Goal: Transaction & Acquisition: Purchase product/service

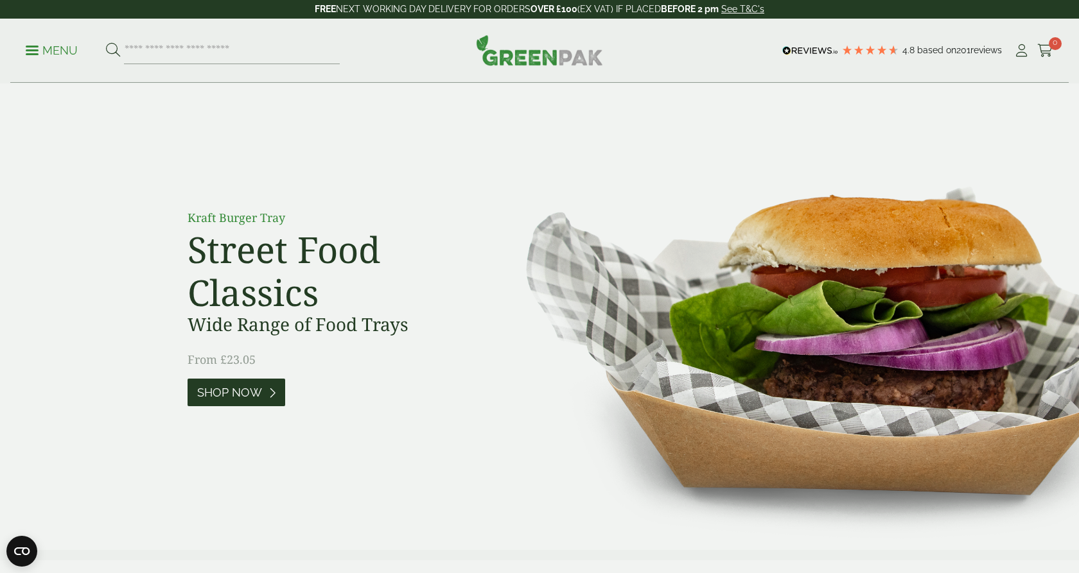
click at [244, 395] on span "Shop Now" at bounding box center [229, 393] width 65 height 14
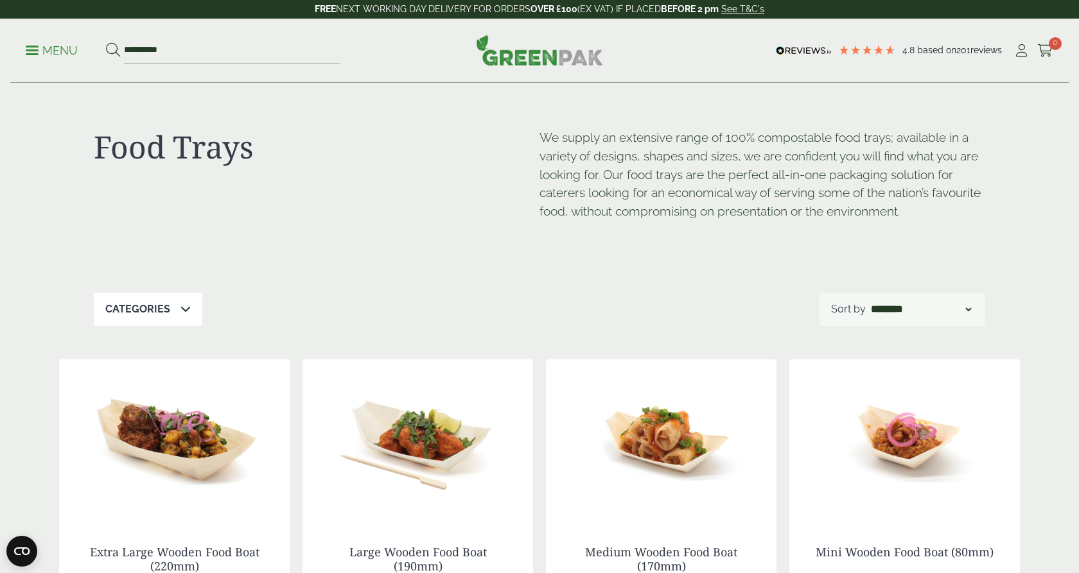
click at [162, 311] on p "Categories" at bounding box center [137, 309] width 65 height 15
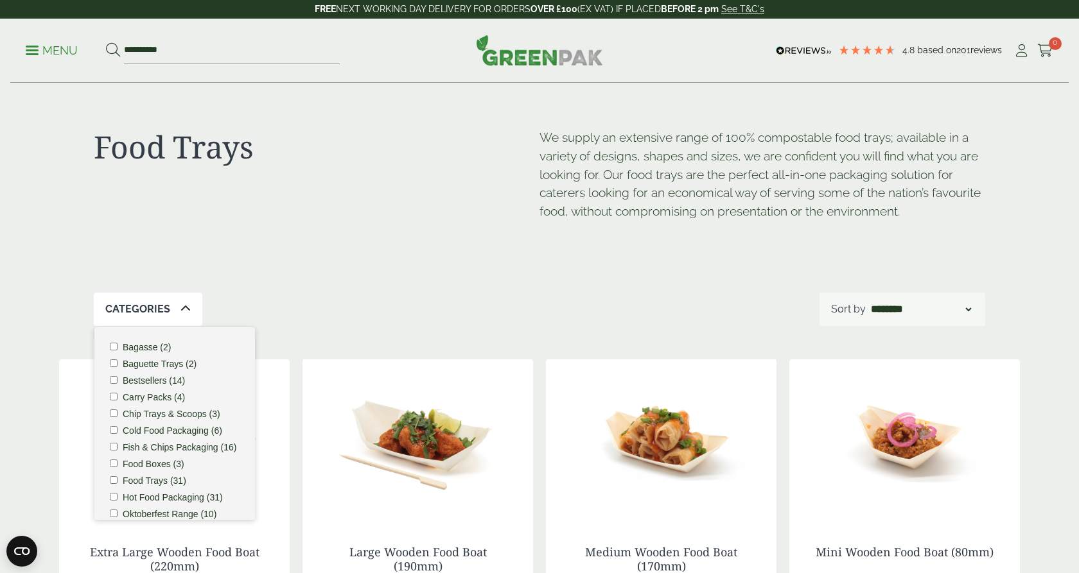
click at [318, 253] on div "Food Trays We supply an extensive range of 100% compostable food trays; availab…" at bounding box center [539, 187] width 891 height 209
click at [173, 60] on input "**********" at bounding box center [232, 50] width 216 height 27
type input "*"
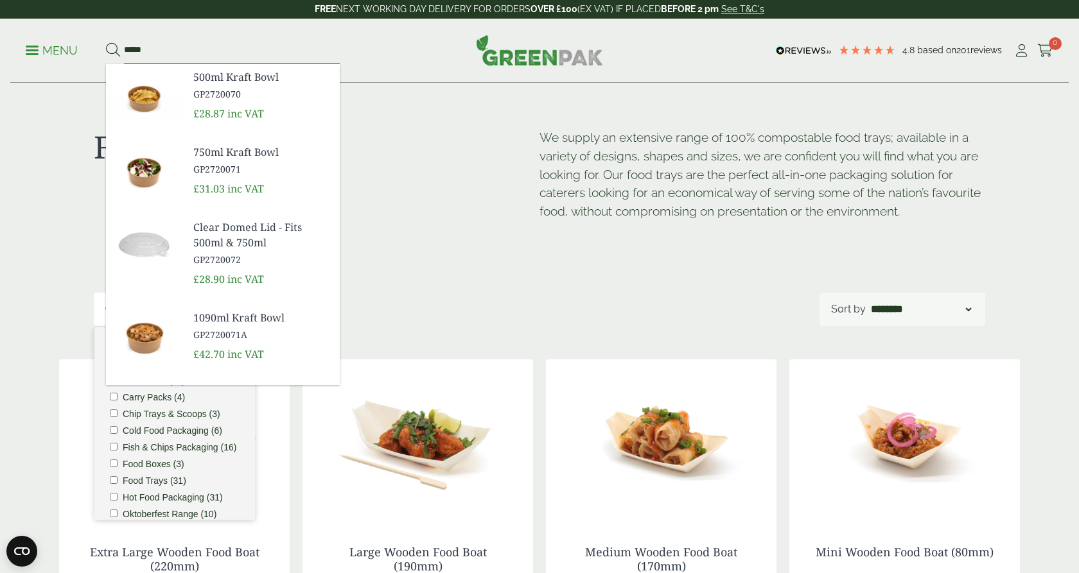
type input "*****"
click at [112, 50] on button at bounding box center [113, 50] width 14 height 17
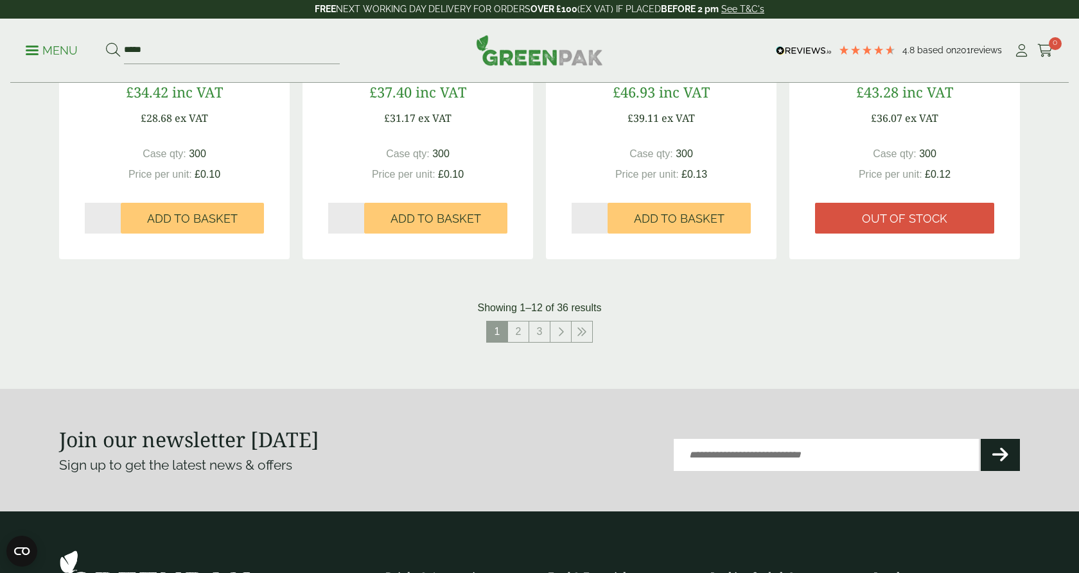
scroll to position [1348, 0]
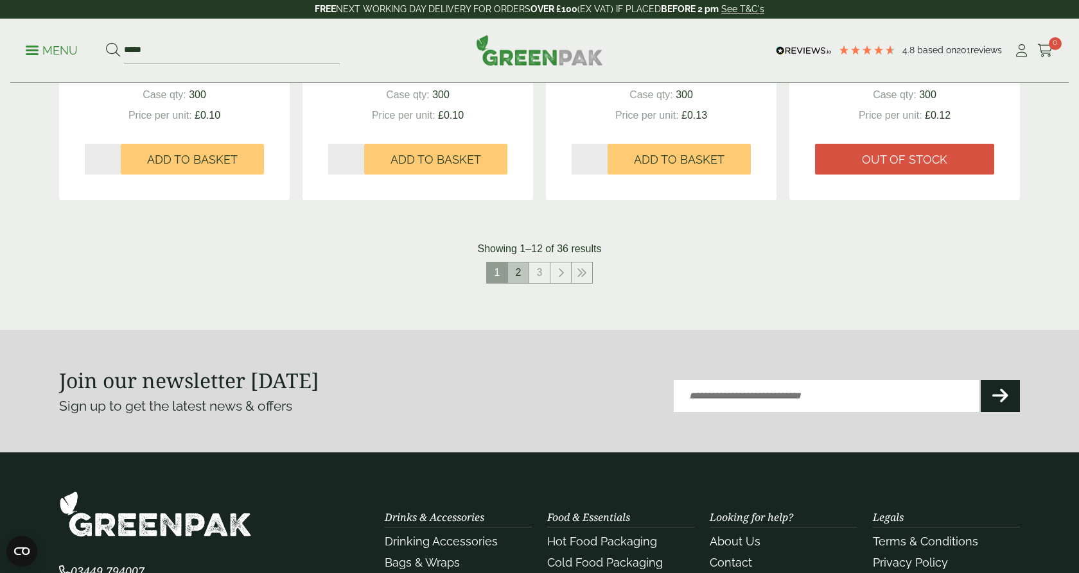
click at [516, 275] on link "2" at bounding box center [518, 273] width 21 height 21
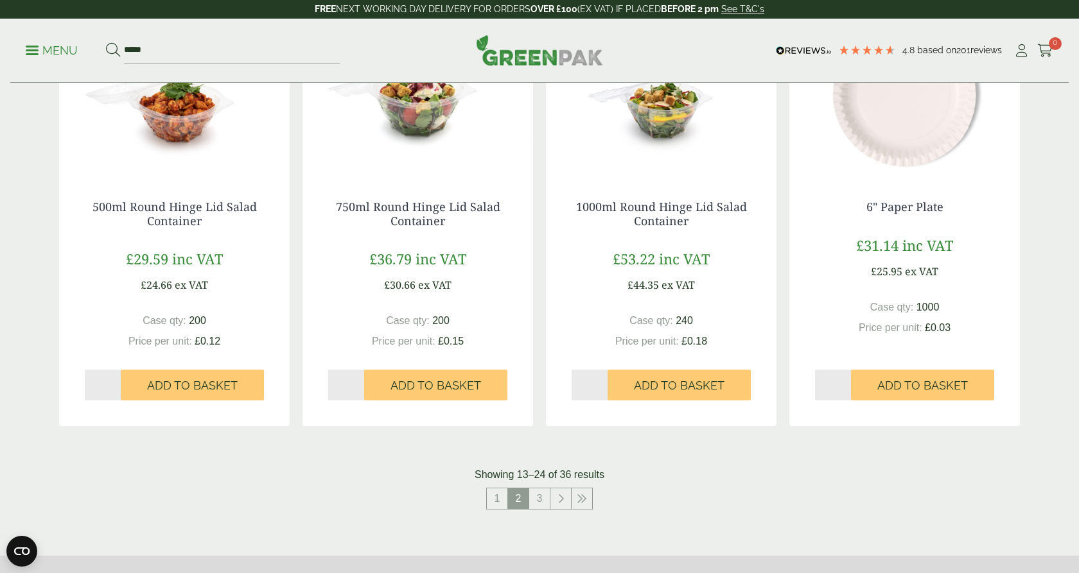
scroll to position [1136, 0]
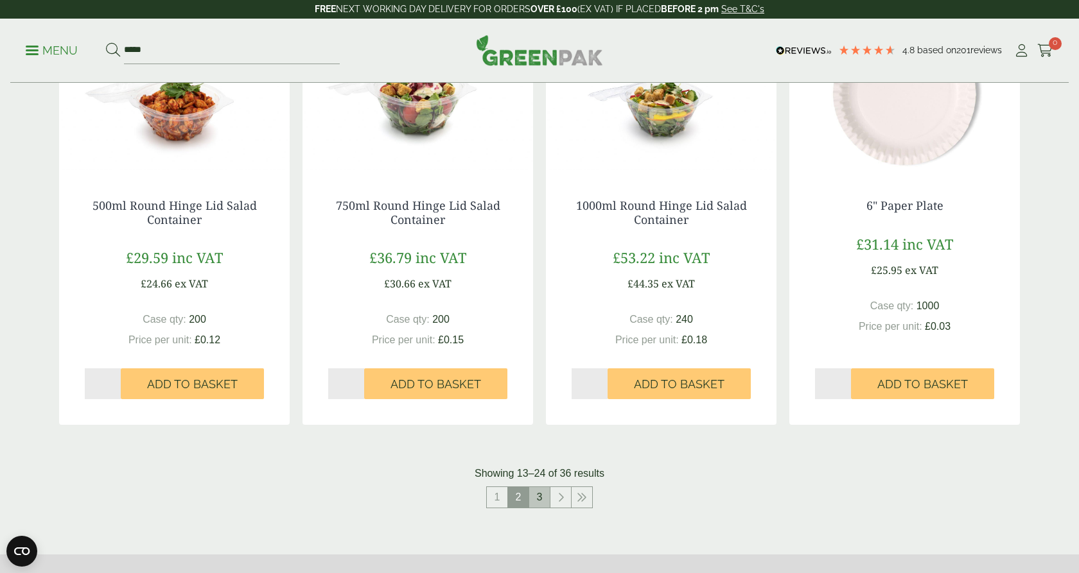
click at [539, 494] on link "3" at bounding box center [539, 497] width 21 height 21
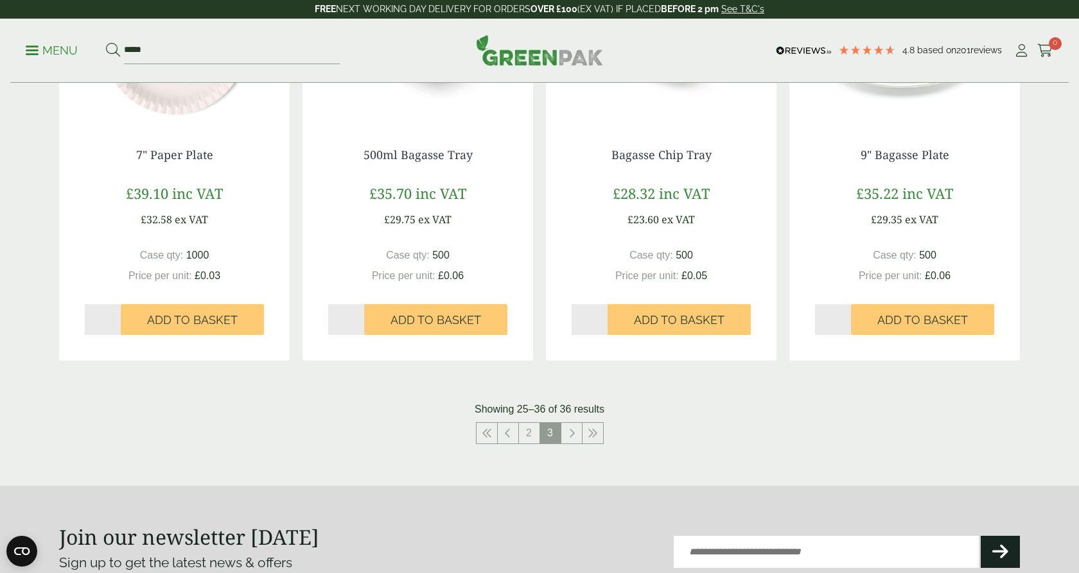
scroll to position [1174, 0]
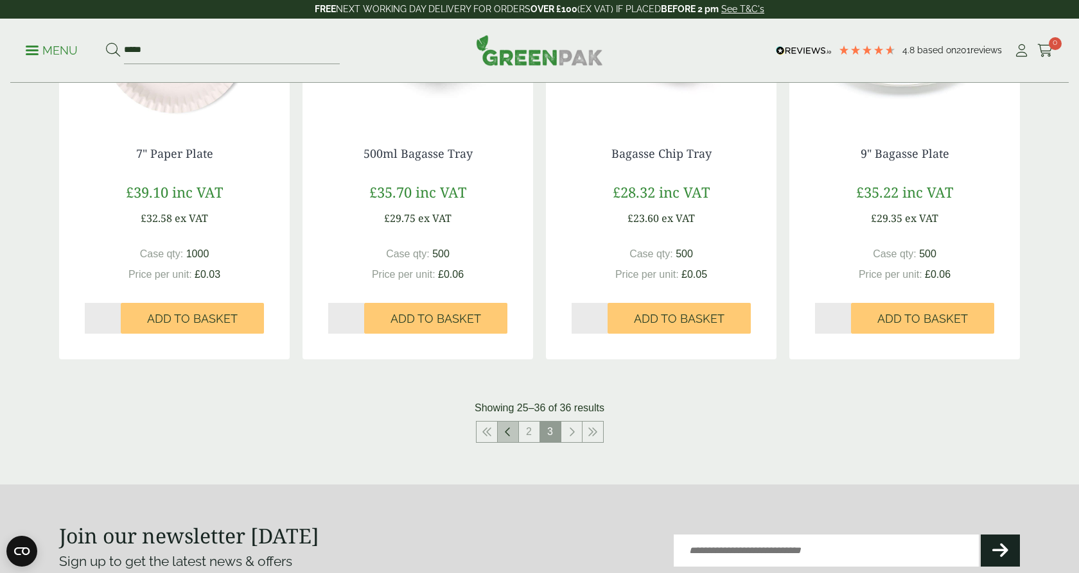
click at [510, 431] on icon at bounding box center [508, 432] width 6 height 10
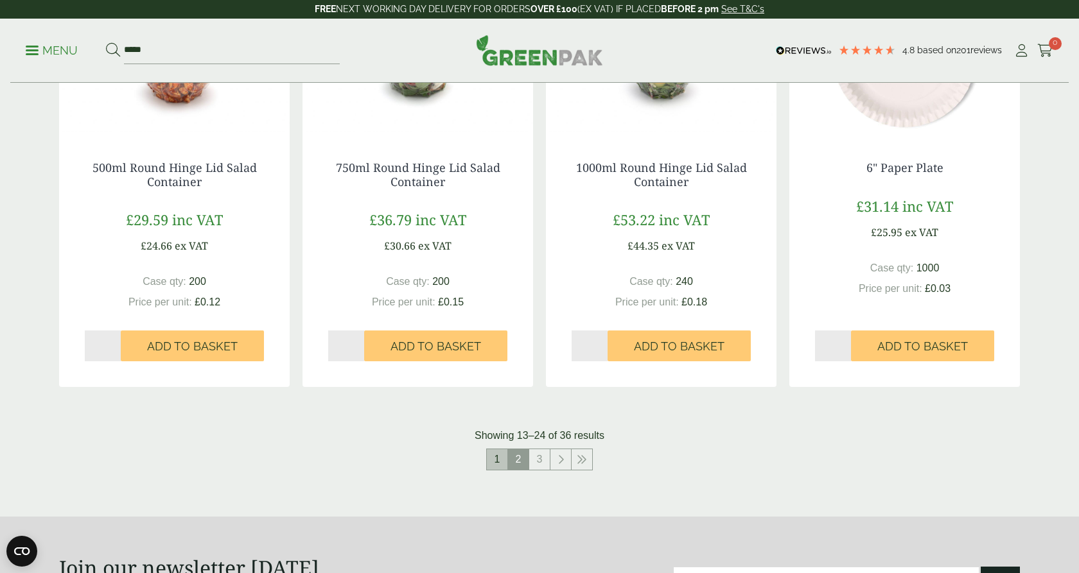
click at [500, 460] on link "1" at bounding box center [497, 459] width 21 height 21
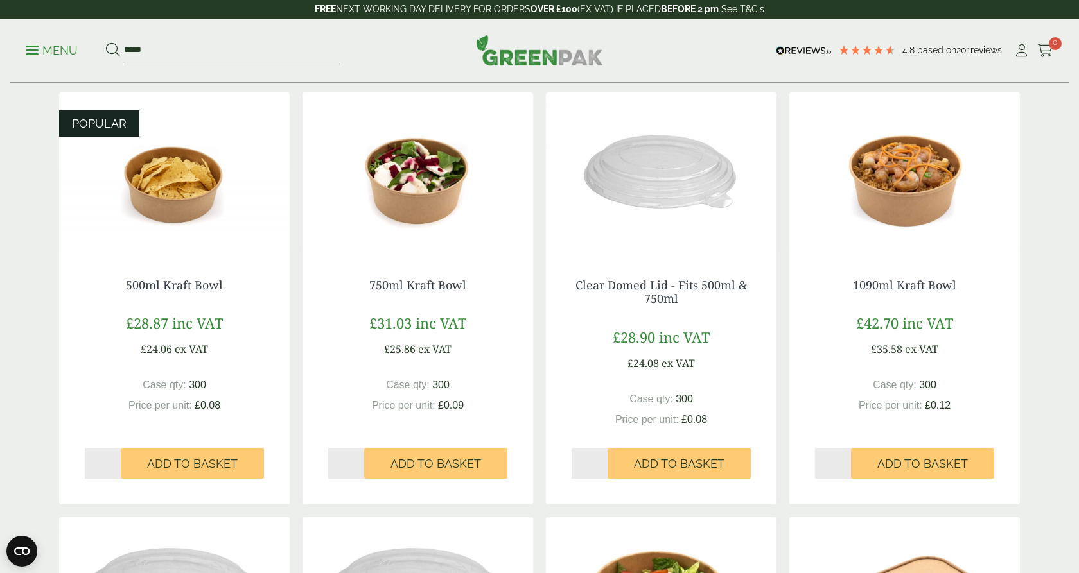
scroll to position [212, 0]
